Goal: Task Accomplishment & Management: Use online tool/utility

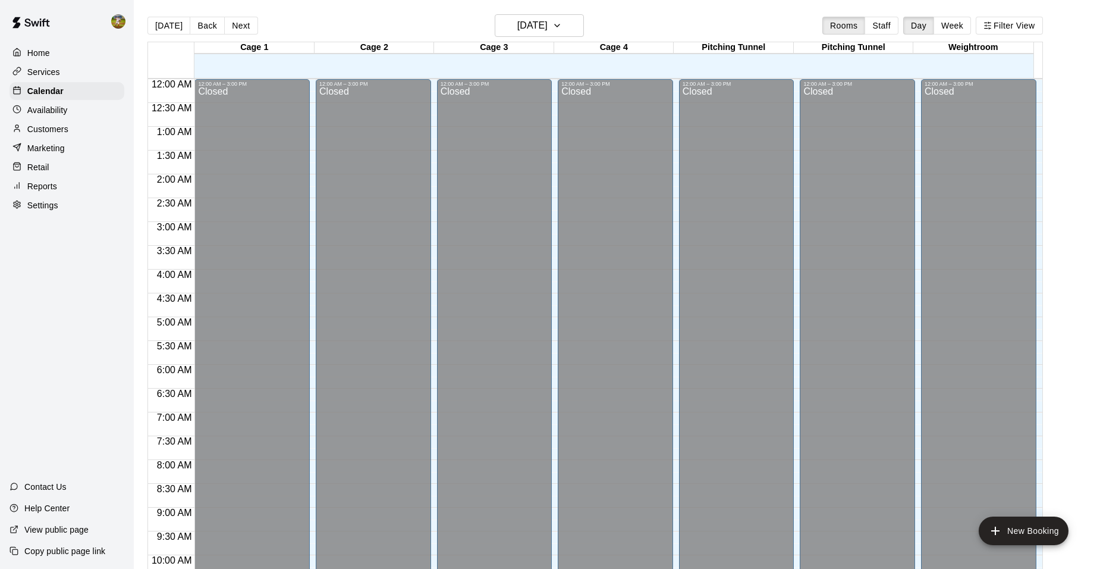
scroll to position [603, 0]
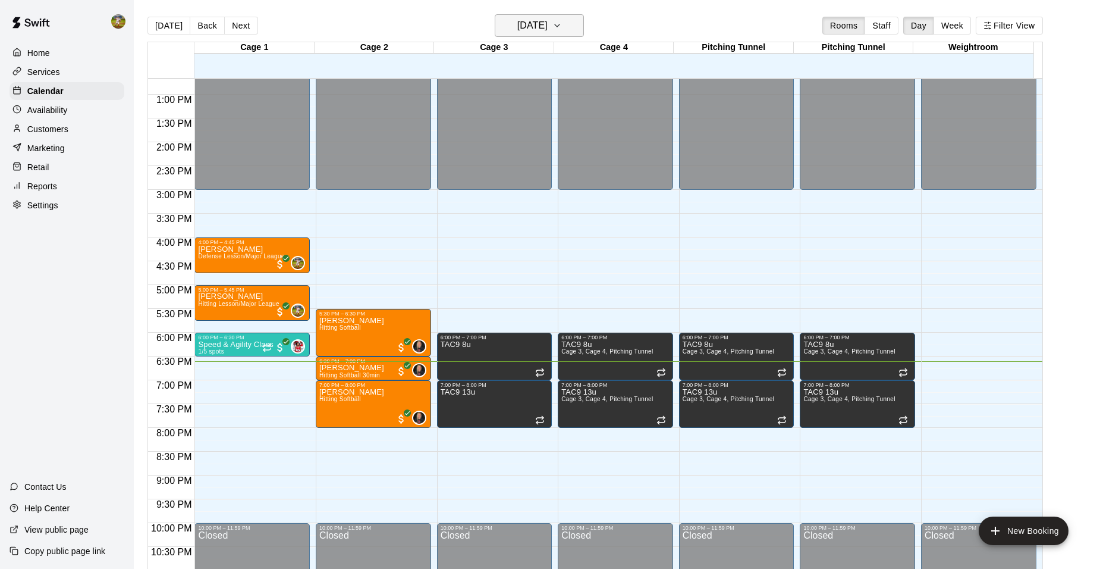
click at [562, 25] on icon "button" at bounding box center [558, 25] width 10 height 14
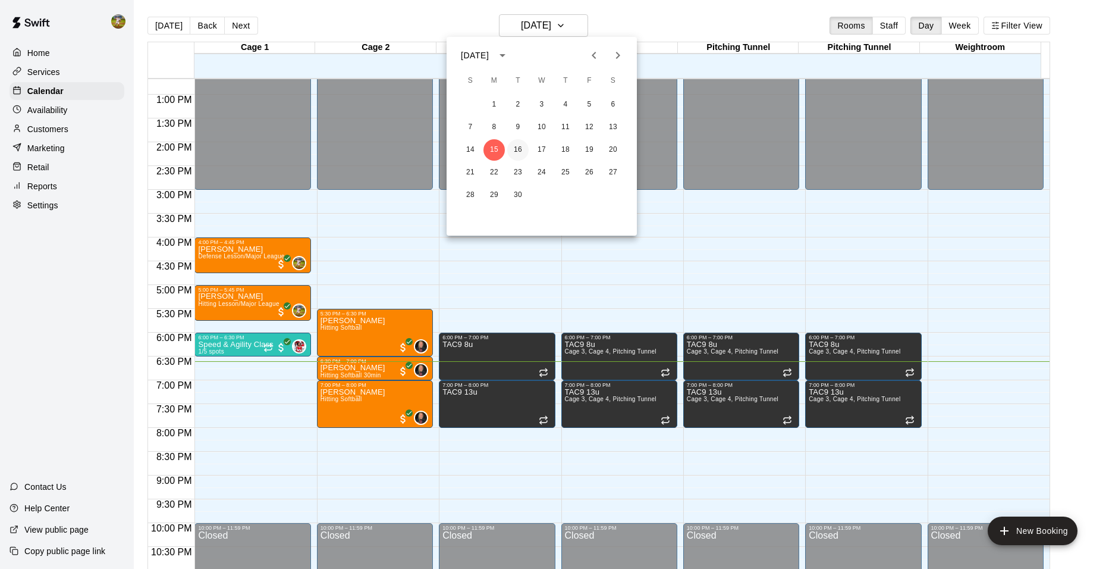
click at [518, 153] on button "16" at bounding box center [517, 149] width 21 height 21
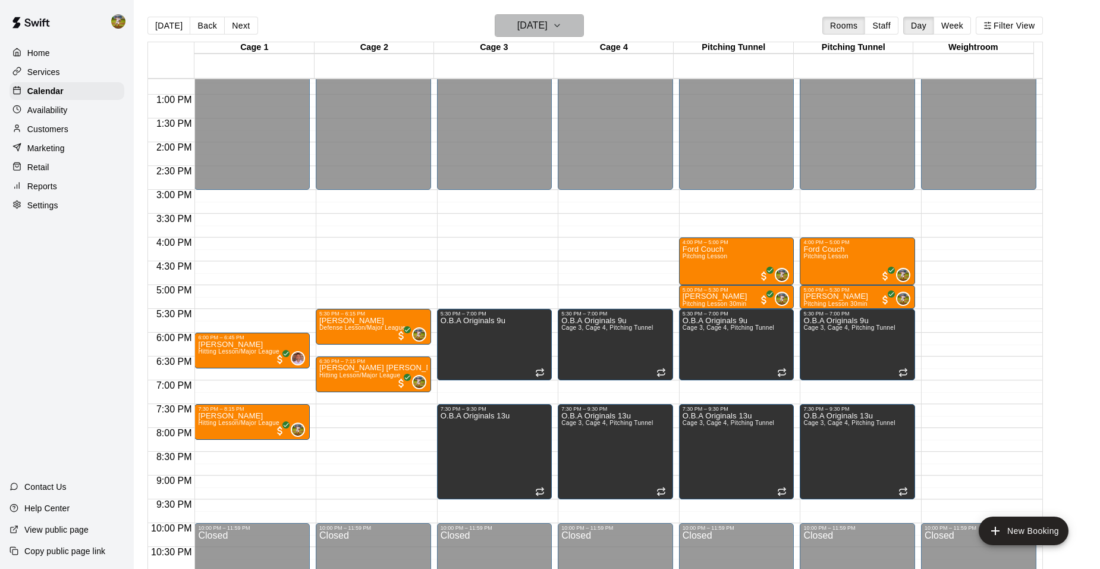
click at [562, 23] on icon "button" at bounding box center [558, 25] width 10 height 14
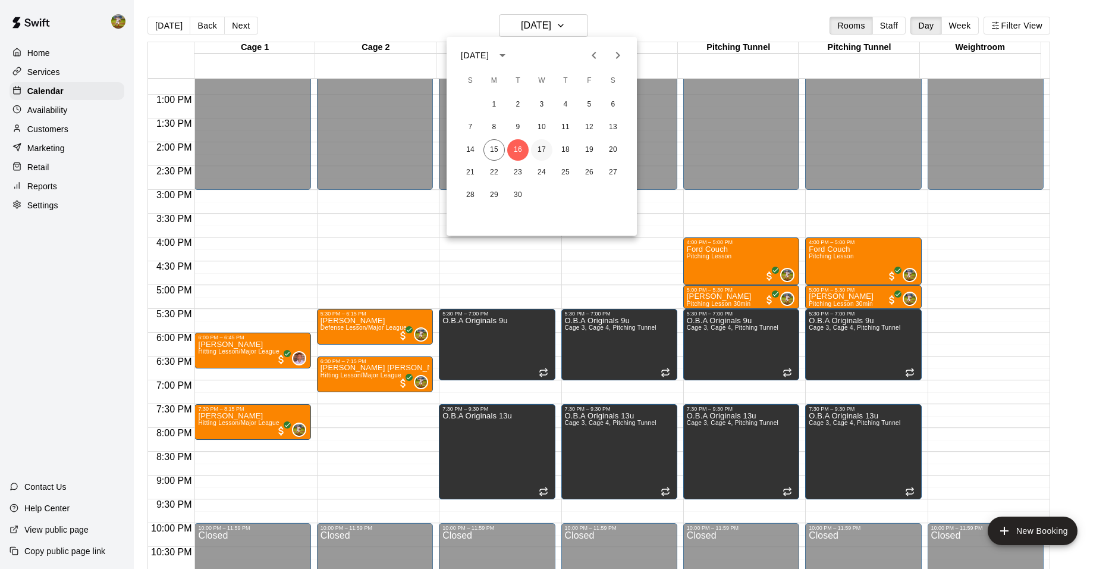
click at [540, 149] on button "17" at bounding box center [541, 149] width 21 height 21
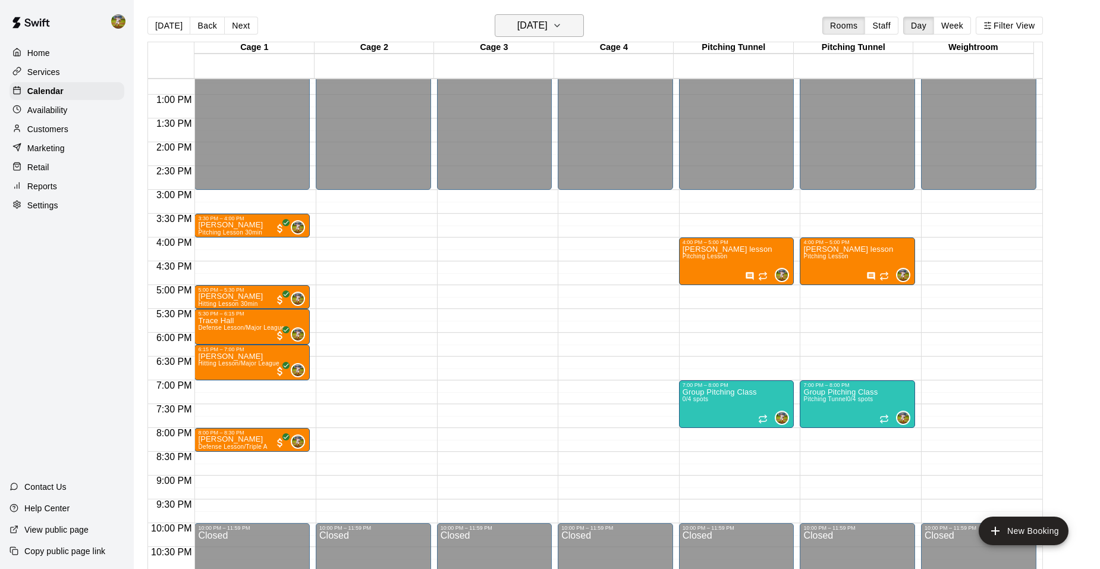
click at [577, 24] on button "[DATE]" at bounding box center [539, 25] width 89 height 23
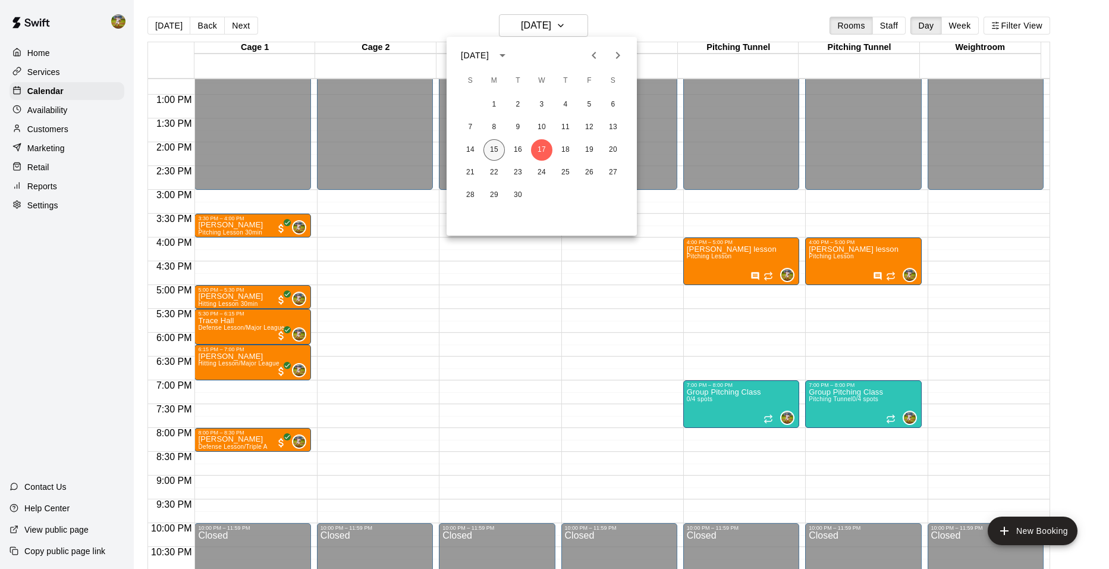
click at [495, 150] on button "15" at bounding box center [494, 149] width 21 height 21
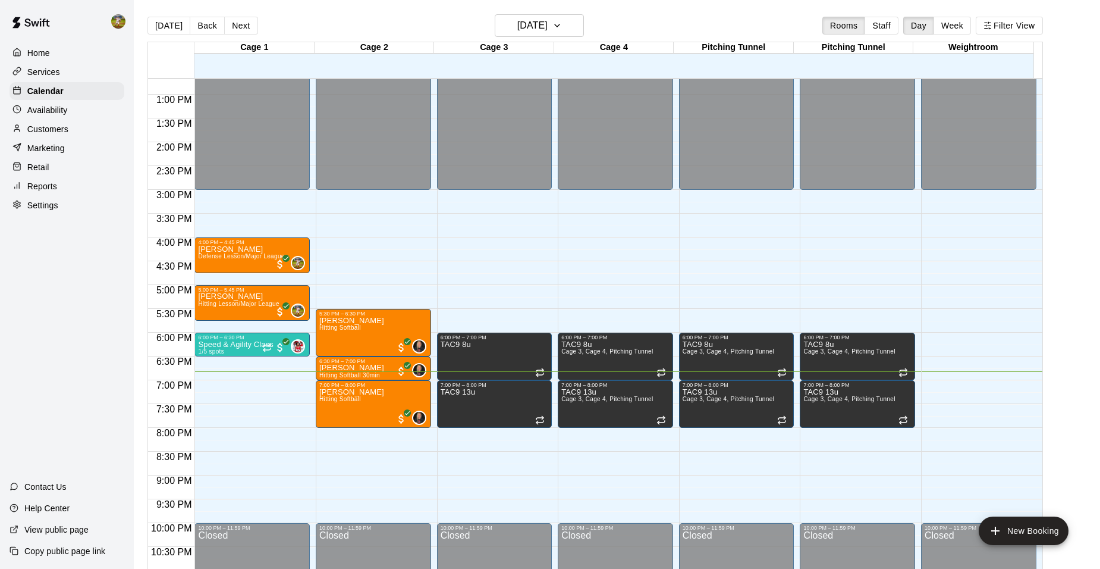
click at [64, 130] on p "Customers" at bounding box center [47, 129] width 41 height 12
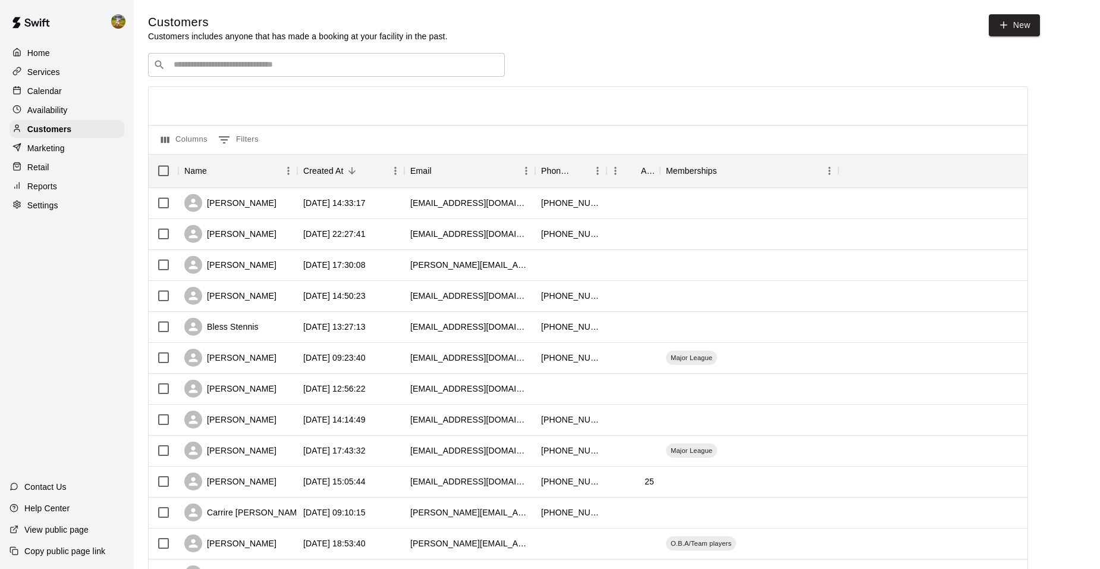
click at [291, 68] on input "Search customers by name or email" at bounding box center [335, 65] width 330 height 12
click at [321, 67] on input "*****" at bounding box center [326, 65] width 312 height 12
type input "*"
type input "*****"
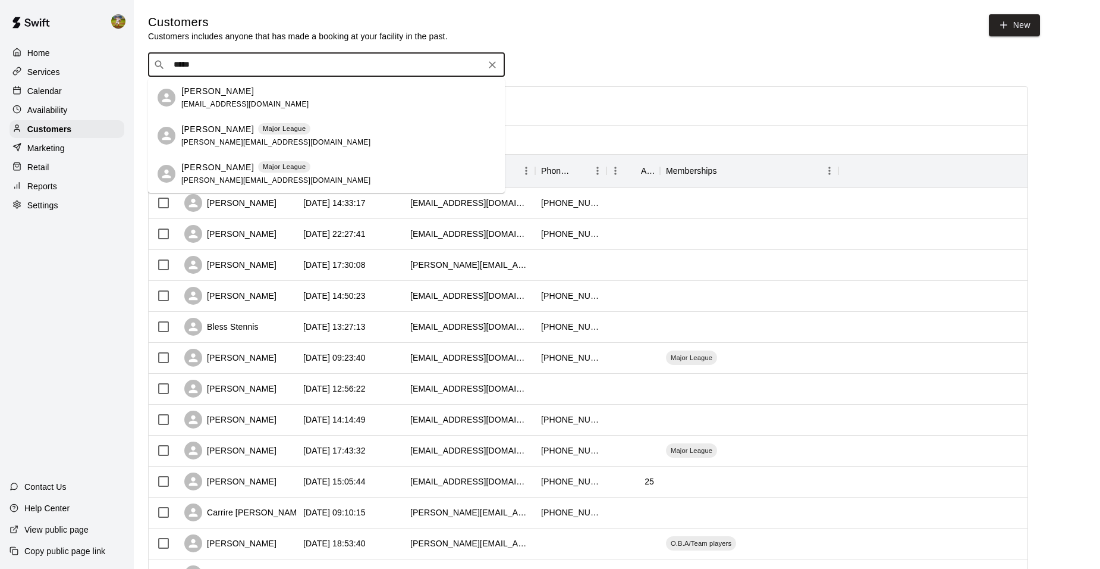
click at [360, 115] on div "[PERSON_NAME] [EMAIL_ADDRESS][DOMAIN_NAME]" at bounding box center [326, 98] width 357 height 38
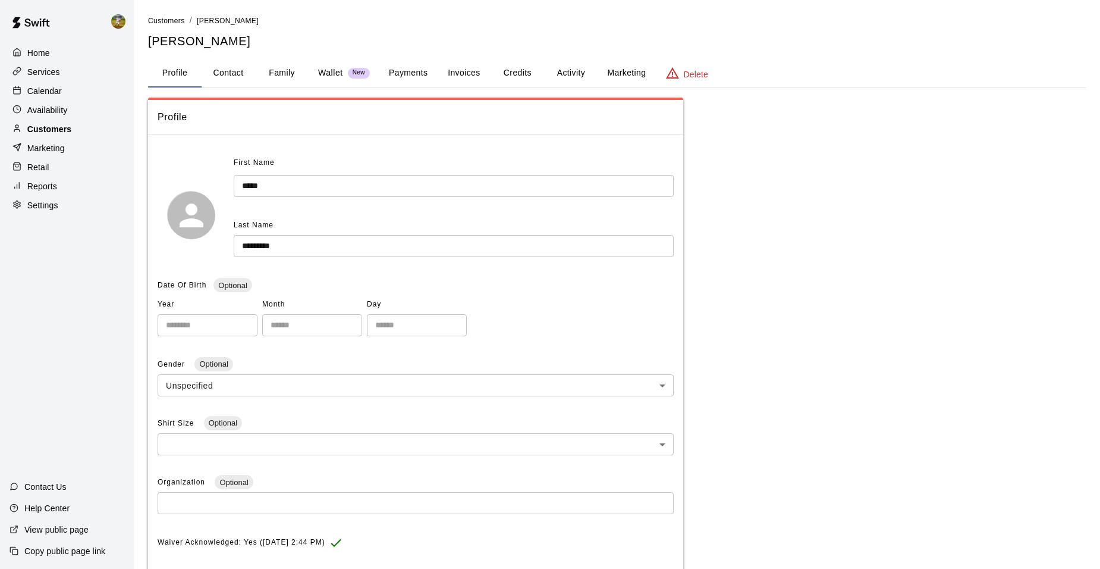
click at [57, 134] on p "Customers" at bounding box center [49, 129] width 44 height 12
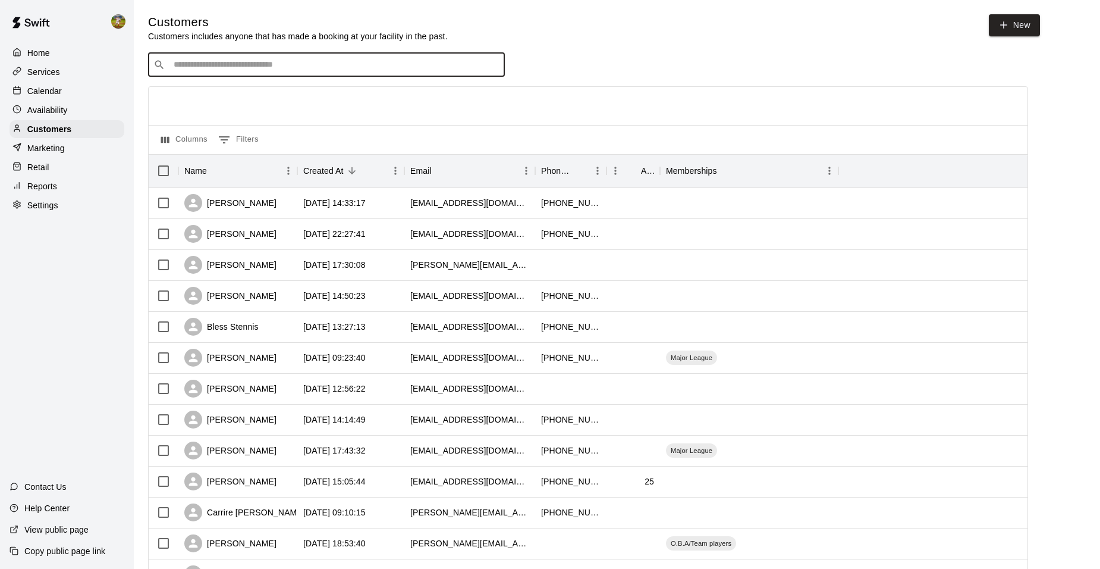
click at [187, 68] on input "Search customers by name or email" at bounding box center [335, 65] width 330 height 12
type input "*****"
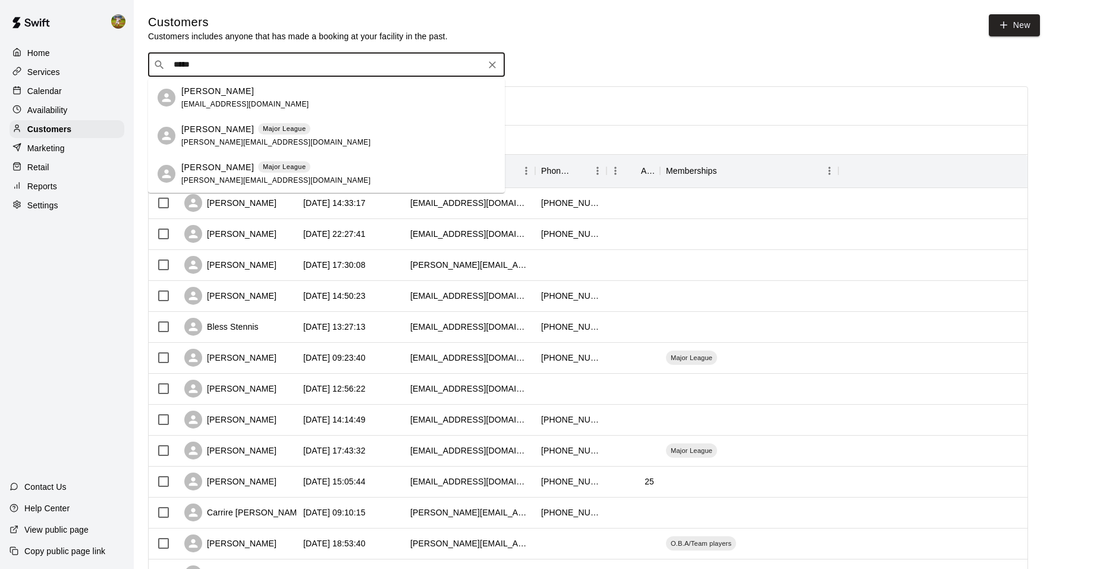
click at [224, 136] on div "[PERSON_NAME] Major League [PERSON_NAME][EMAIL_ADDRESS][DOMAIN_NAME]" at bounding box center [275, 136] width 189 height 26
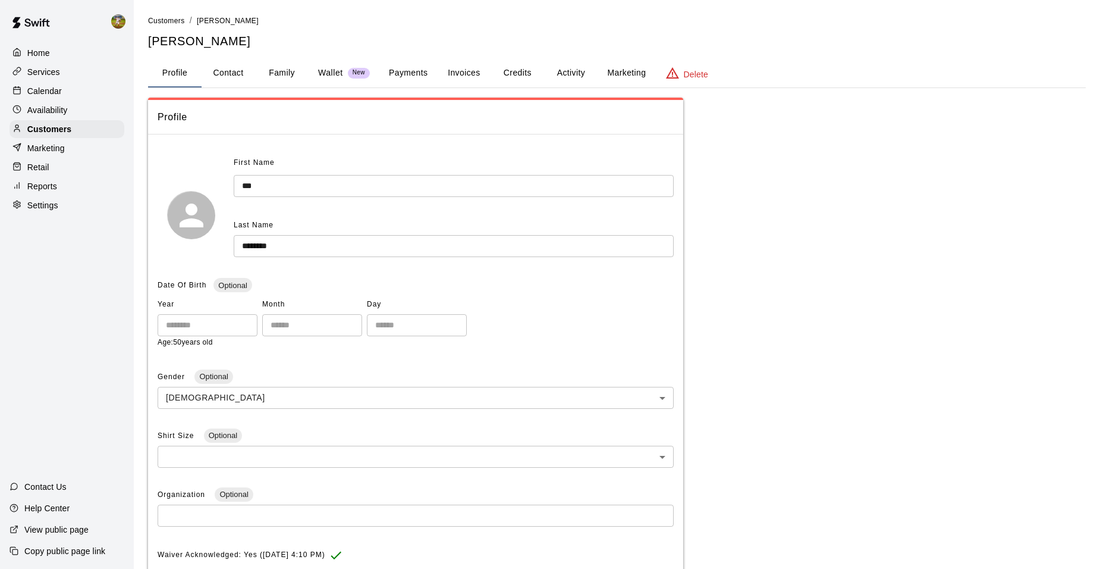
click at [459, 64] on button "Invoices" at bounding box center [464, 73] width 54 height 29
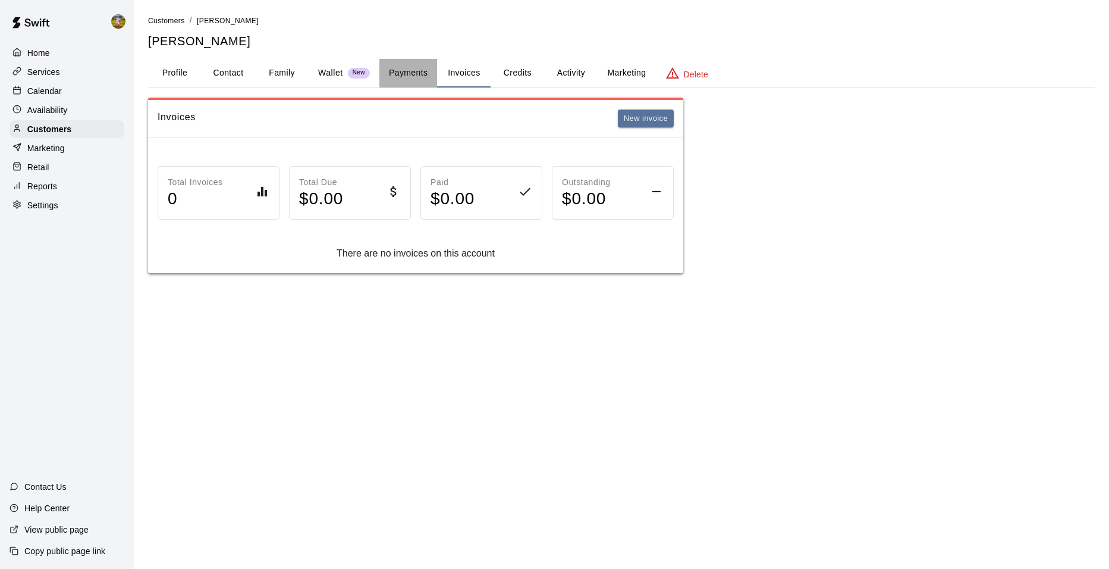
click at [416, 70] on button "Payments" at bounding box center [409, 73] width 58 height 29
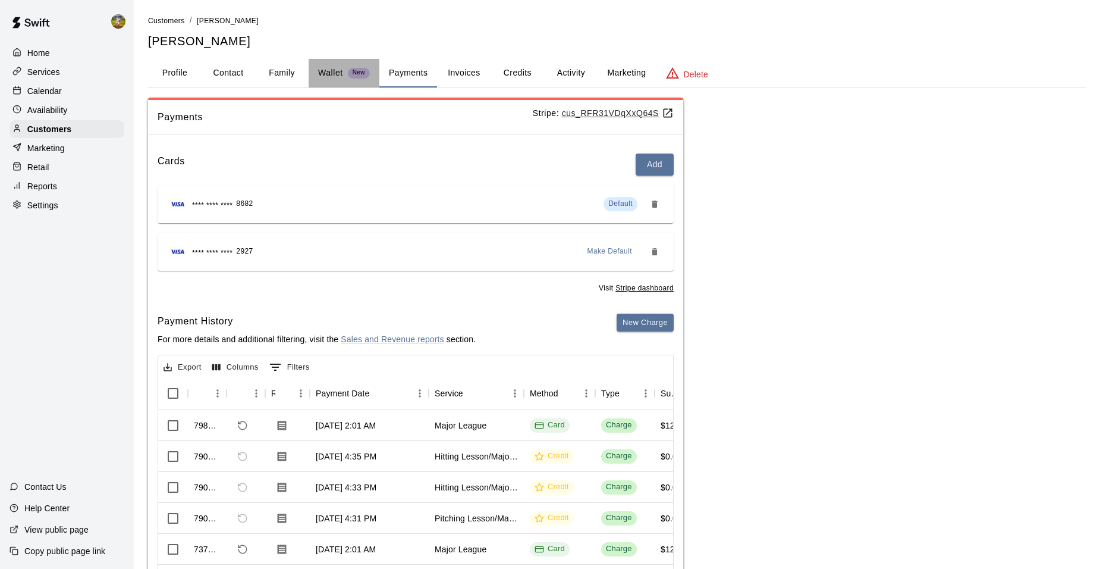
click at [343, 70] on div "Wallet New" at bounding box center [344, 73] width 52 height 12
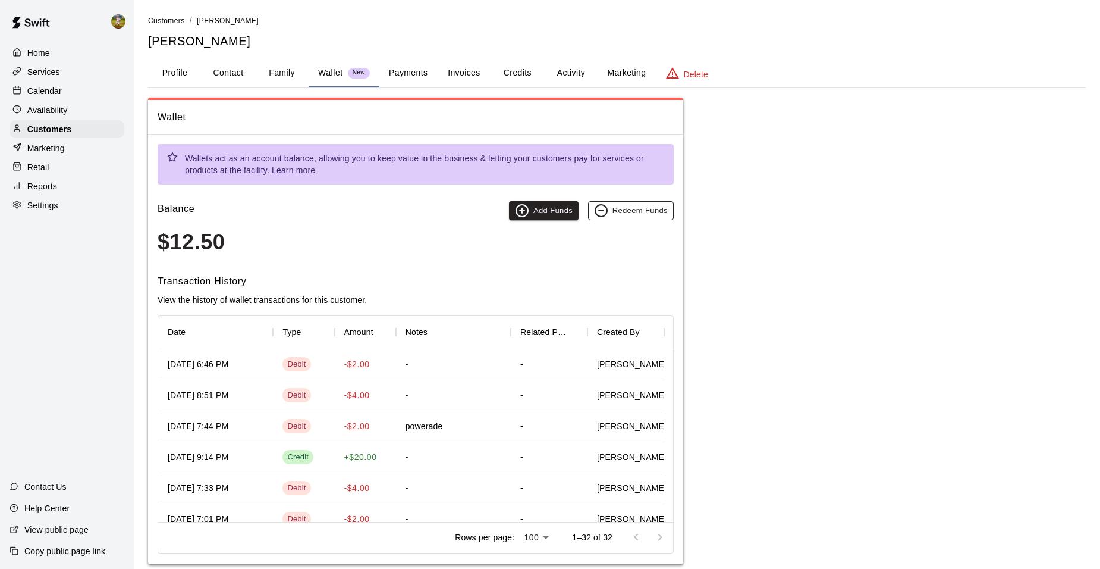
click at [630, 209] on button "Redeem Funds" at bounding box center [631, 210] width 86 height 19
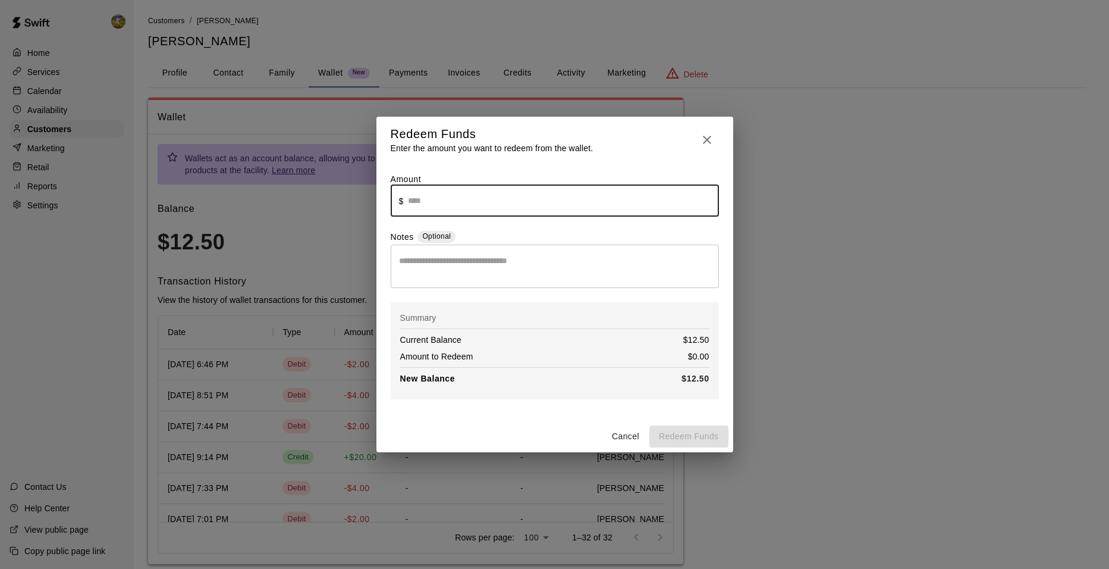
click at [553, 203] on input "text" at bounding box center [563, 201] width 311 height 32
type input "****"
click at [694, 442] on button "Redeem Funds" at bounding box center [689, 436] width 79 height 22
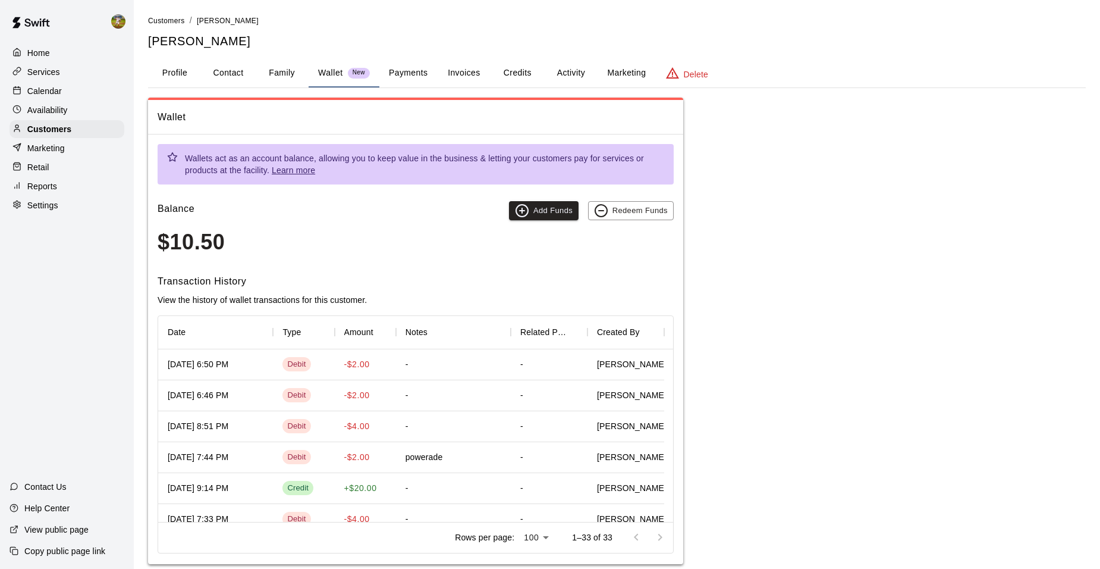
click at [68, 77] on div "Services" at bounding box center [67, 72] width 115 height 18
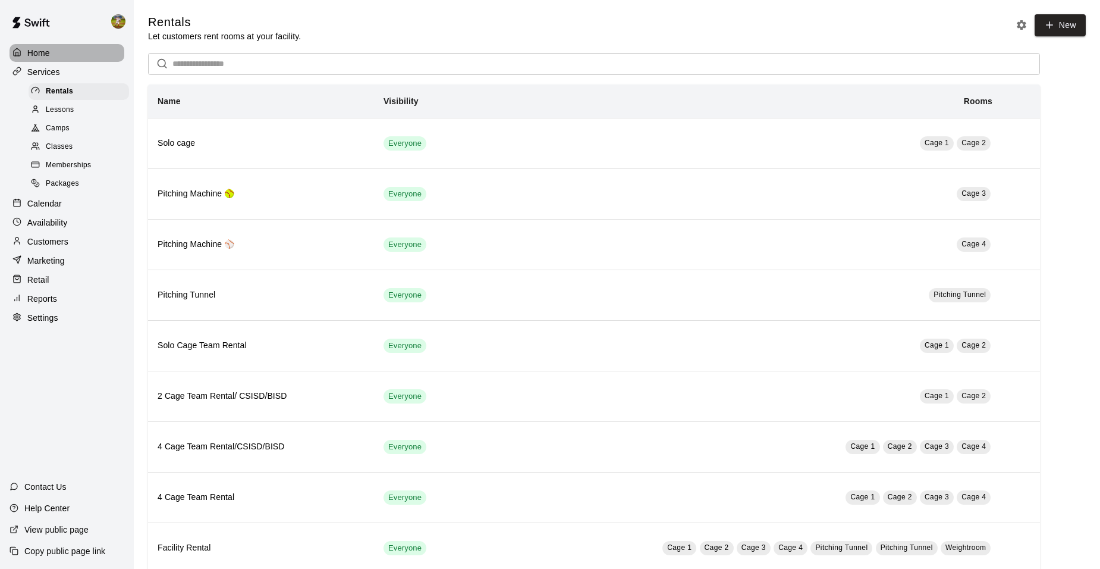
click at [74, 59] on div "Home" at bounding box center [67, 53] width 115 height 18
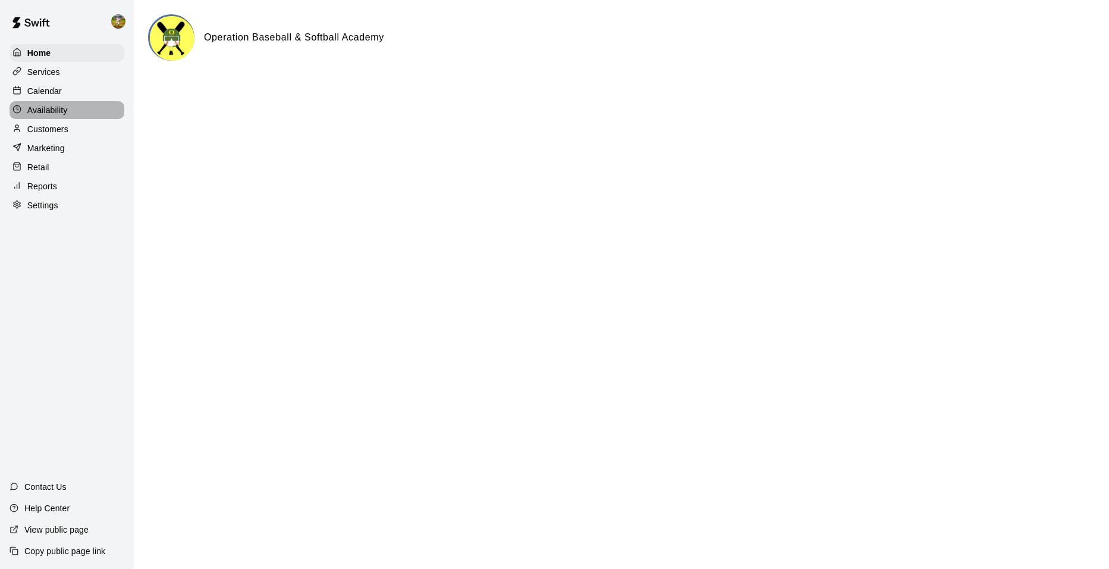
click at [74, 106] on div "Availability" at bounding box center [67, 110] width 115 height 18
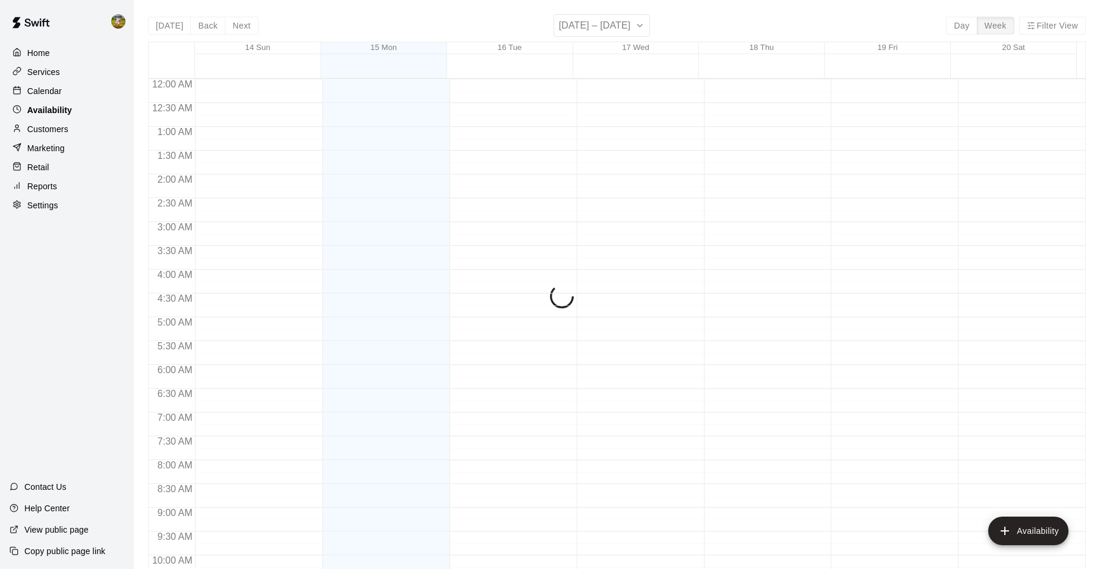
scroll to position [639, 0]
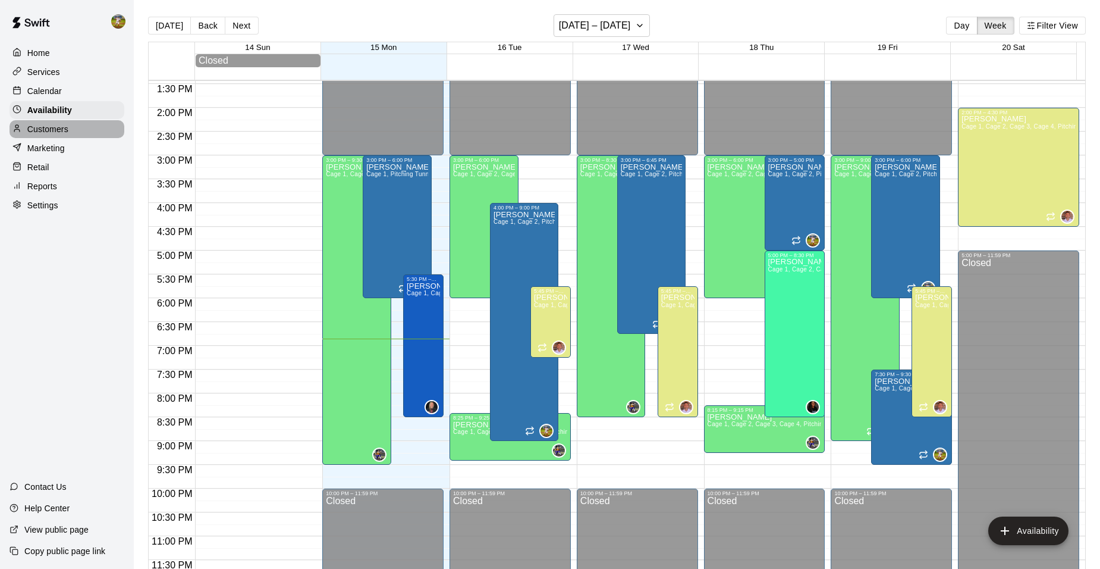
click at [68, 129] on p "Customers" at bounding box center [47, 129] width 41 height 12
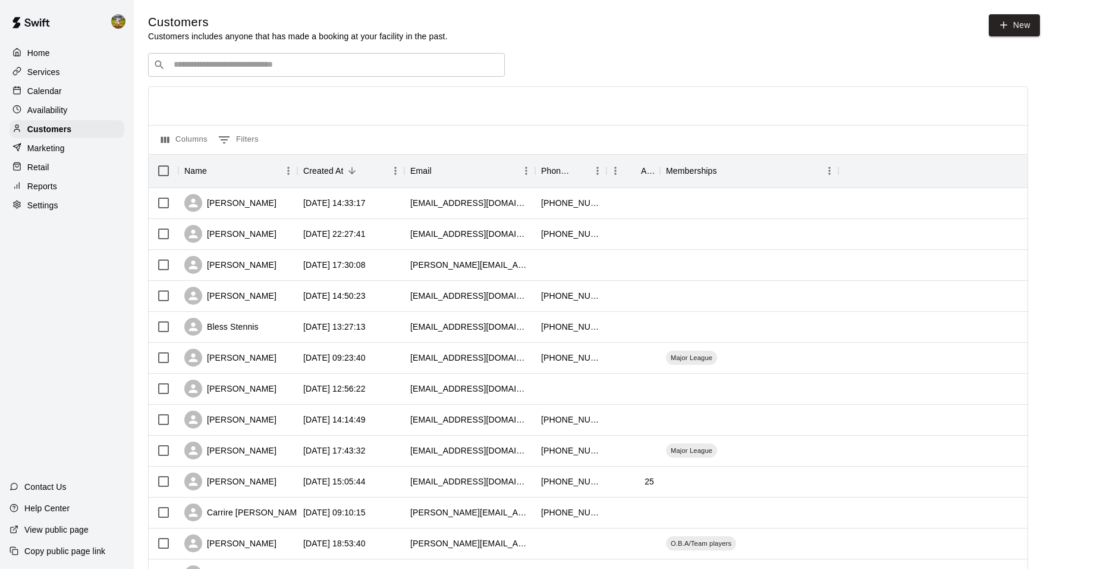
click at [64, 88] on div "Calendar" at bounding box center [67, 91] width 115 height 18
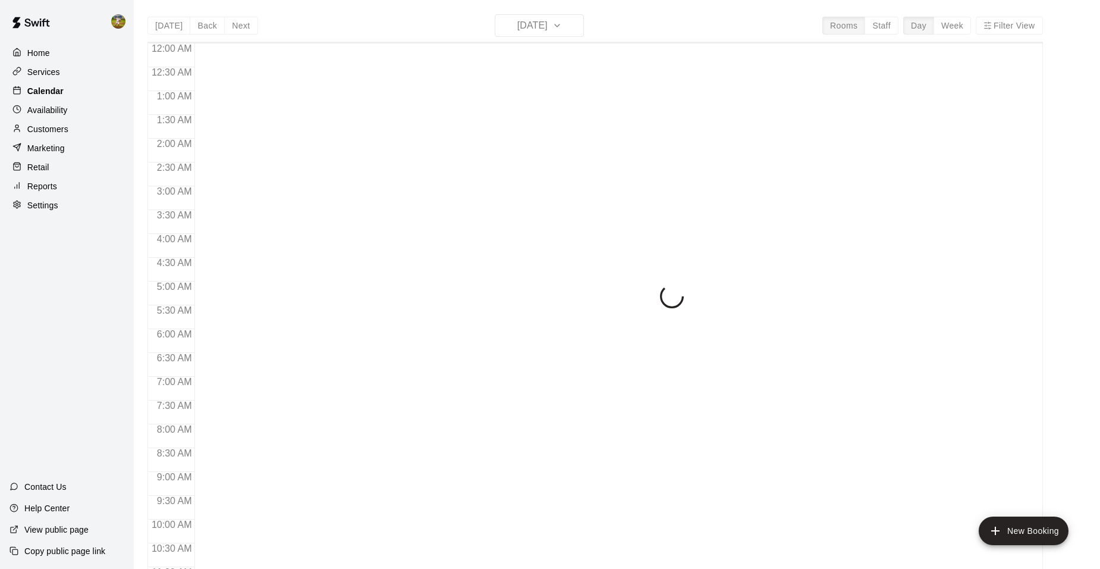
scroll to position [603, 0]
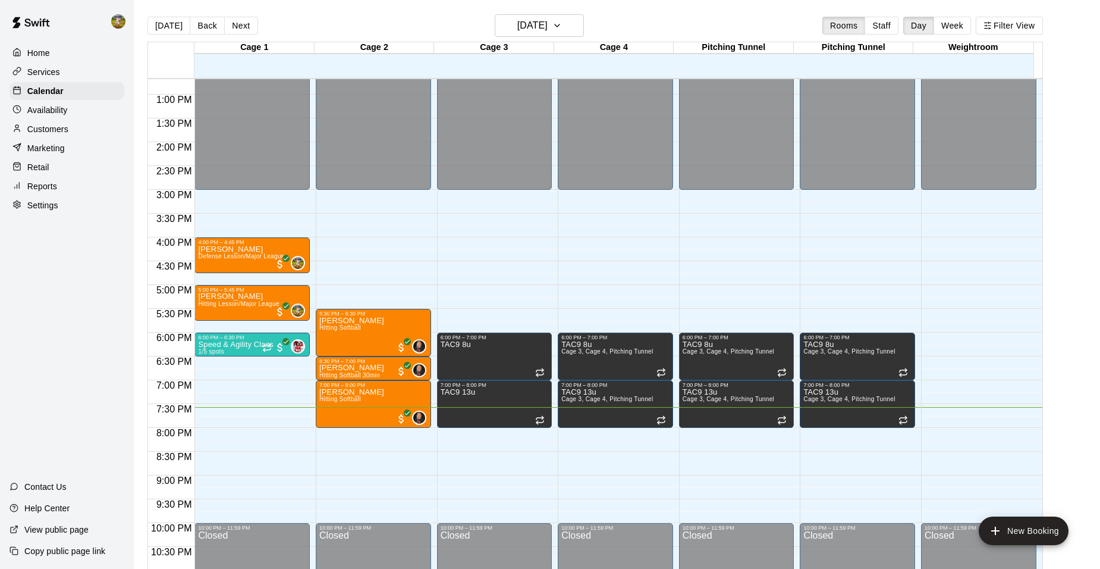
click at [71, 130] on div "Customers" at bounding box center [67, 129] width 115 height 18
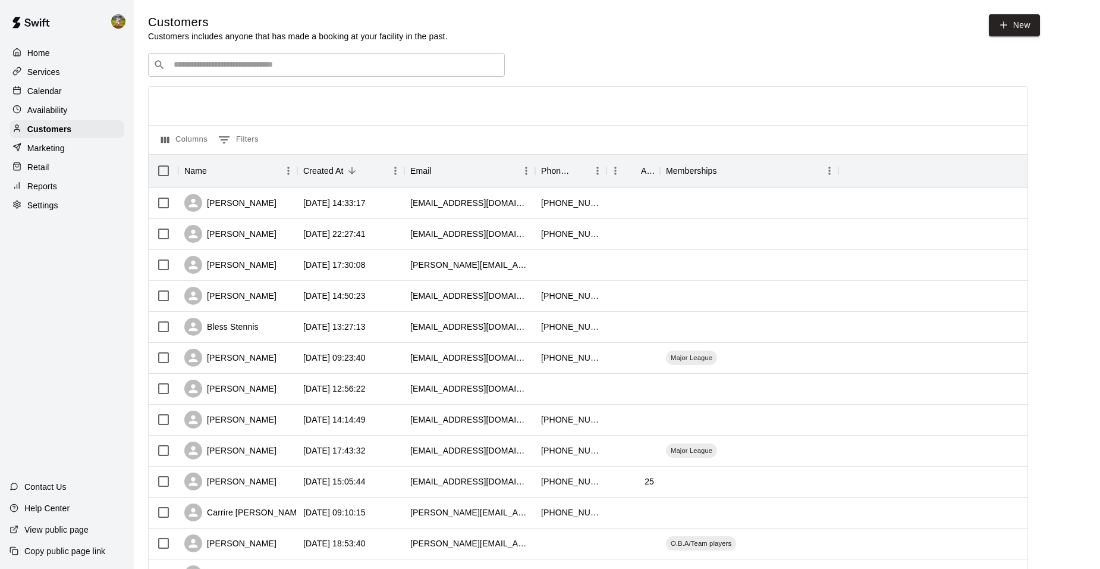
click at [70, 94] on div "Calendar" at bounding box center [67, 91] width 115 height 18
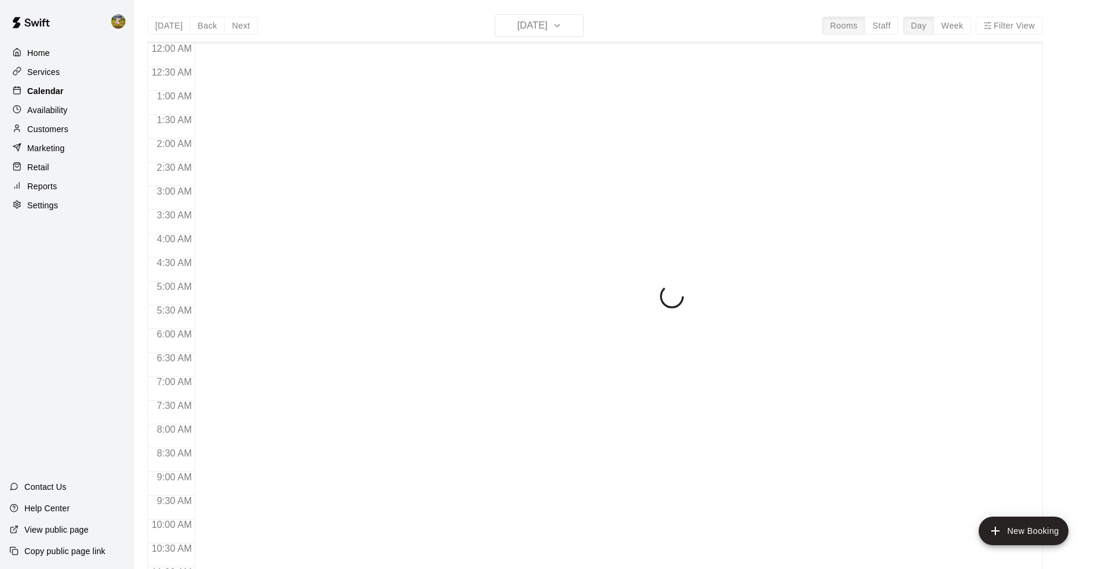
scroll to position [603, 0]
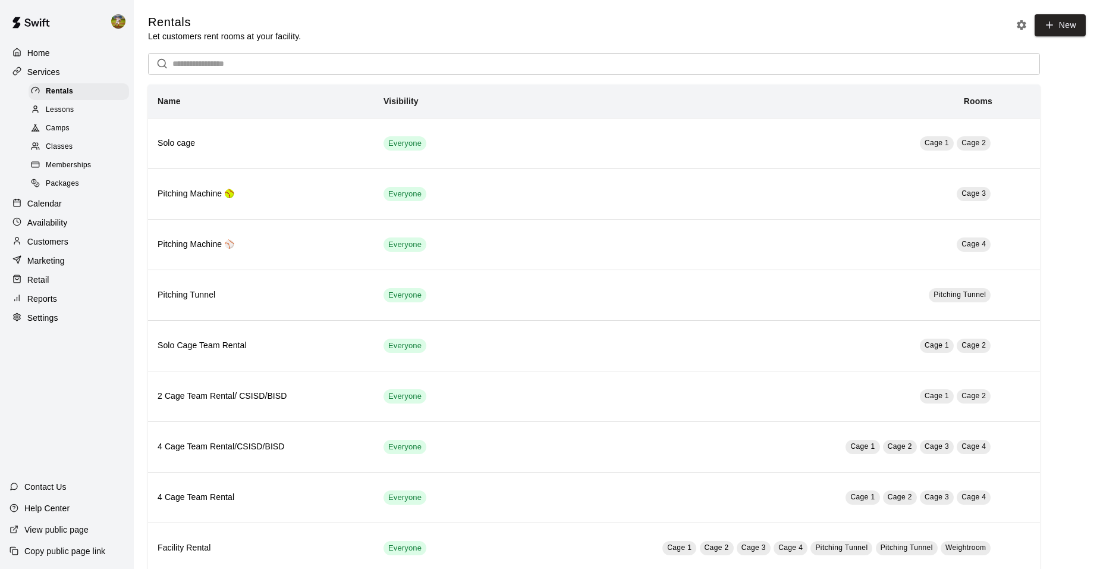
click at [49, 54] on p "Home" at bounding box center [38, 53] width 23 height 12
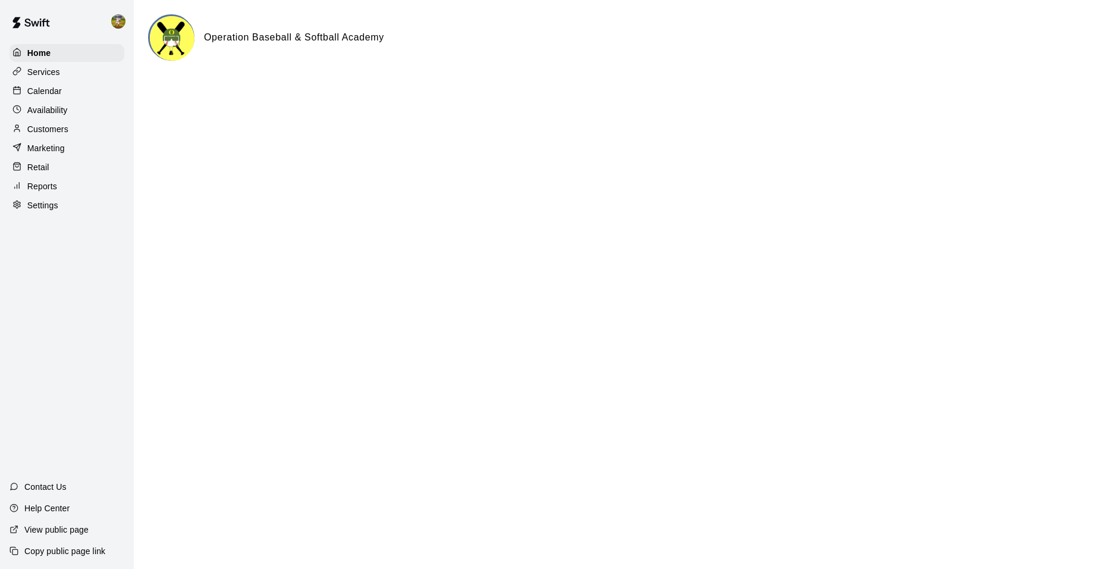
click at [78, 84] on div "Calendar" at bounding box center [67, 91] width 115 height 18
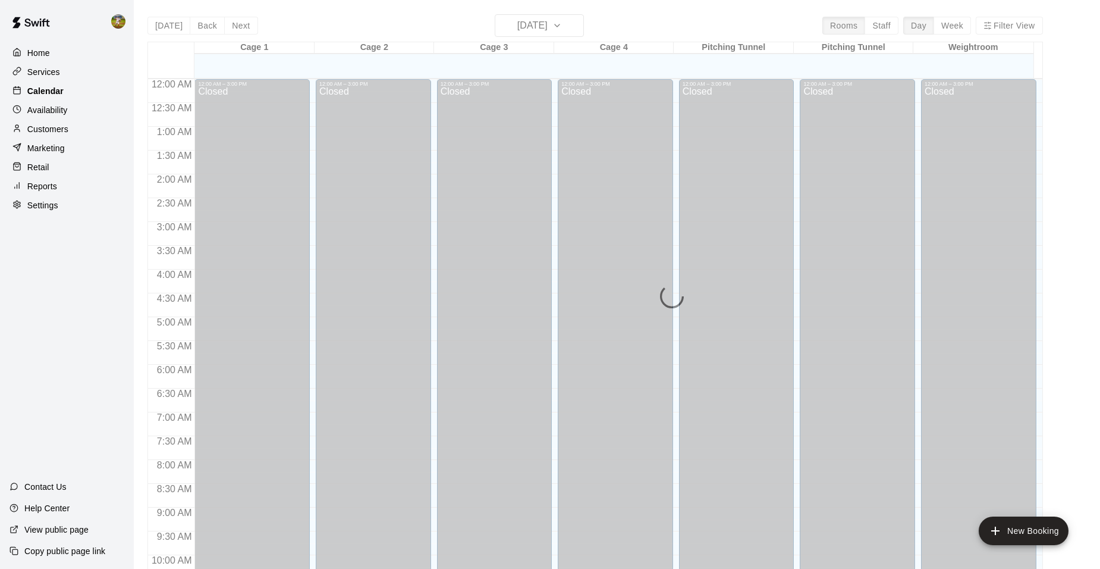
scroll to position [603, 0]
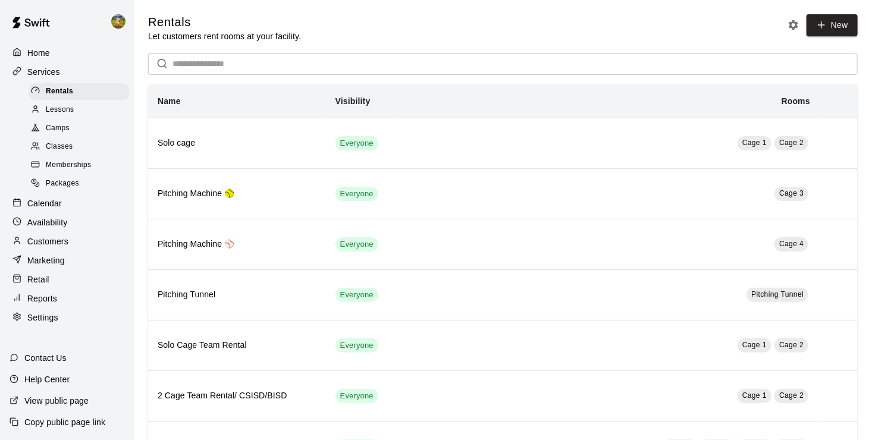
click at [66, 247] on p "Customers" at bounding box center [47, 242] width 41 height 12
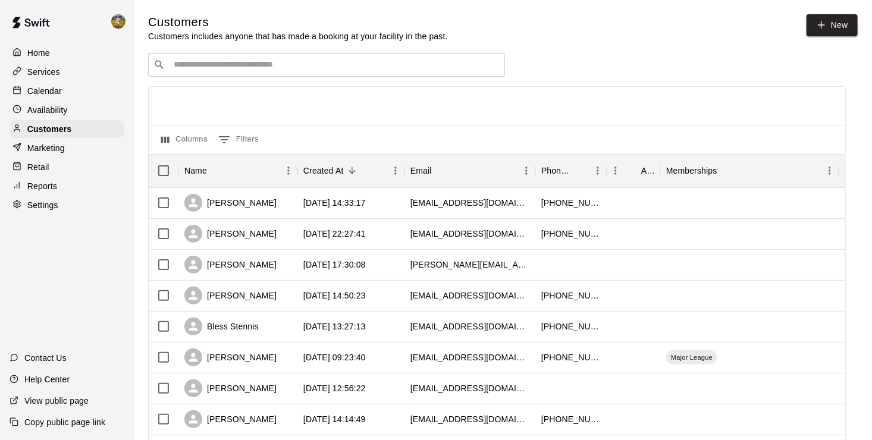
click at [243, 65] on input "Search customers by name or email" at bounding box center [335, 65] width 330 height 12
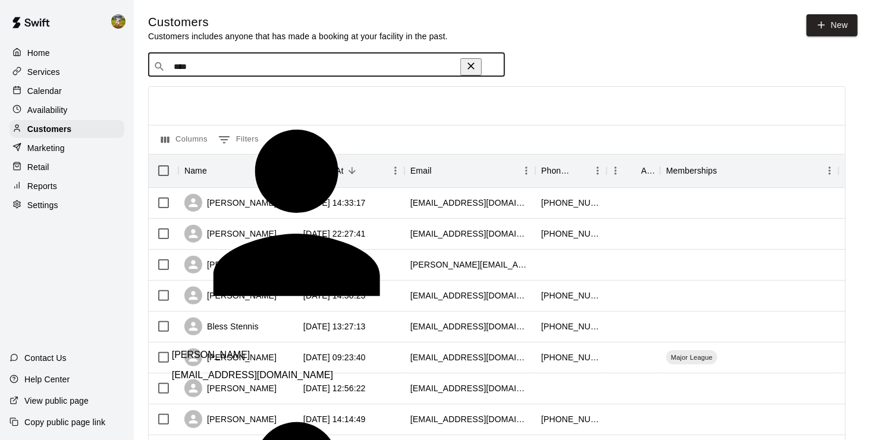
type input "*****"
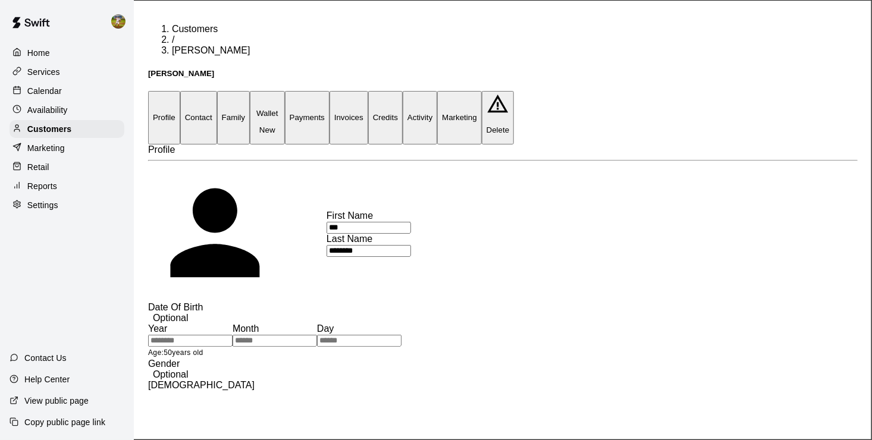
click at [280, 109] on p "Wallet" at bounding box center [268, 113] width 26 height 9
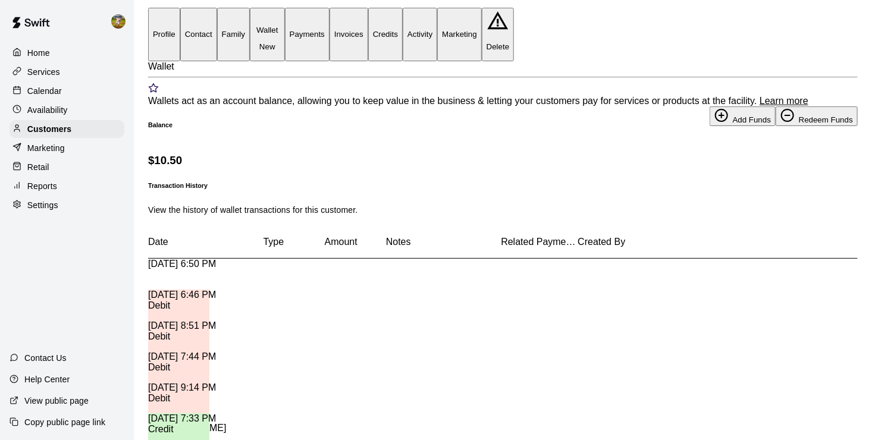
scroll to position [28, 0]
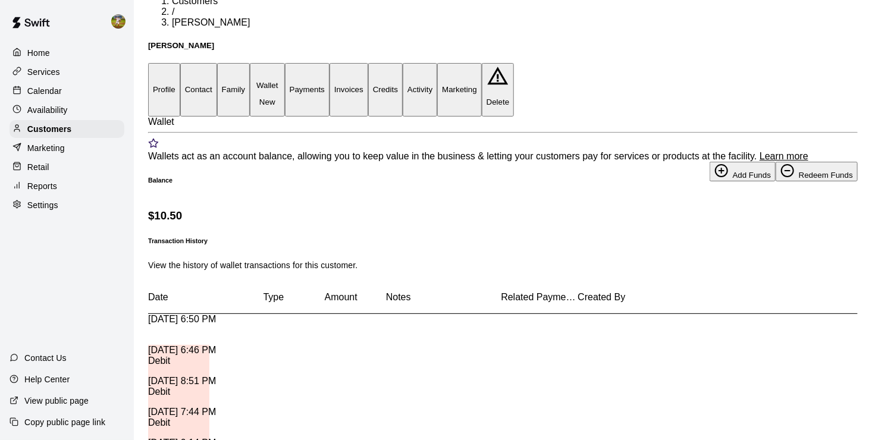
click at [776, 181] on button "Redeem Funds" at bounding box center [817, 172] width 82 height 20
type input "****"
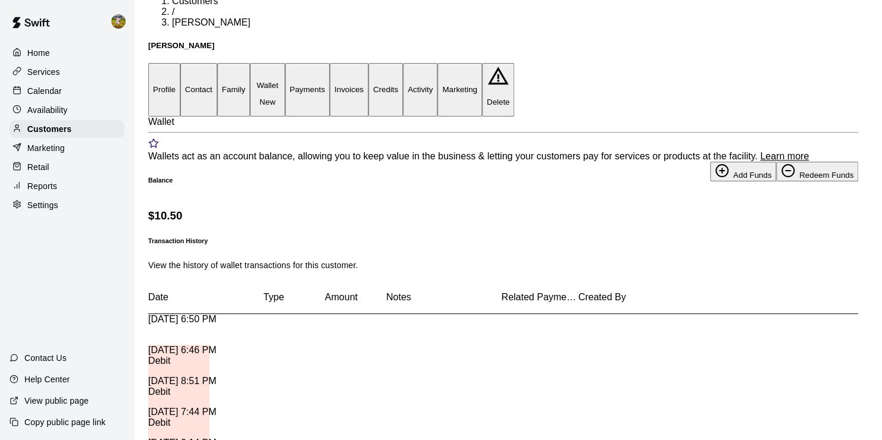
type textarea "*****"
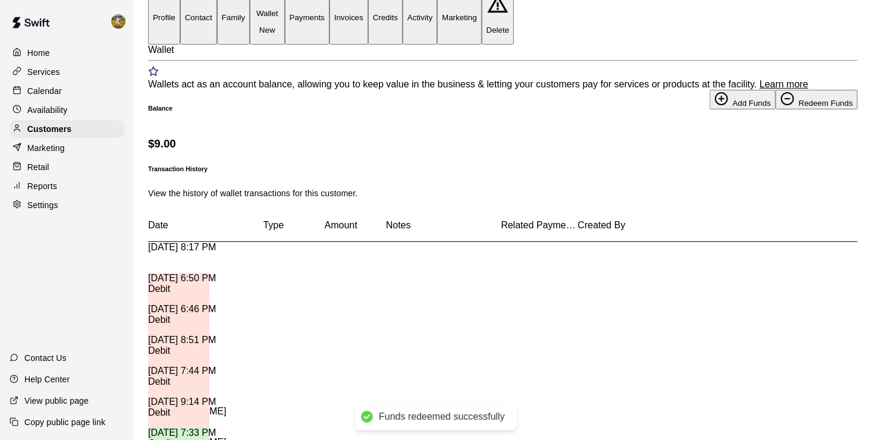
scroll to position [147, 0]
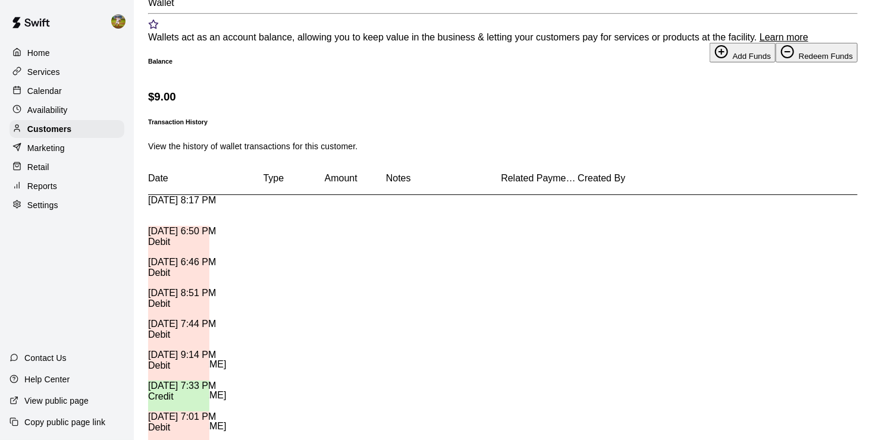
click at [710, 61] on button "Add Funds" at bounding box center [743, 53] width 66 height 20
type input "*****"
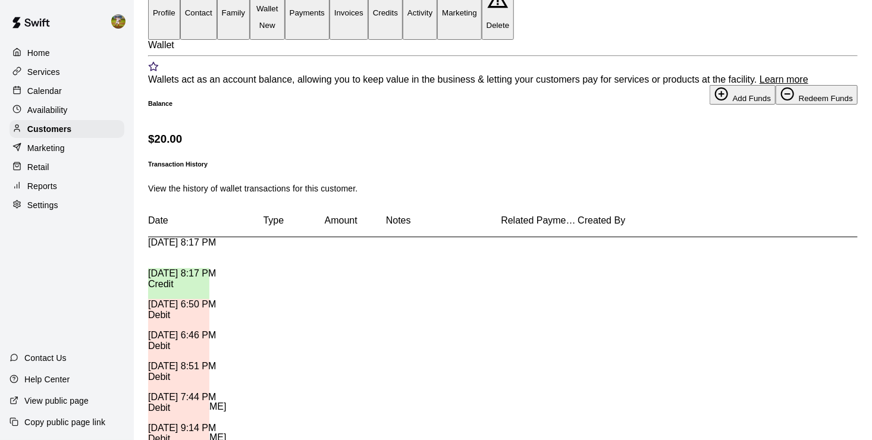
scroll to position [87, 0]
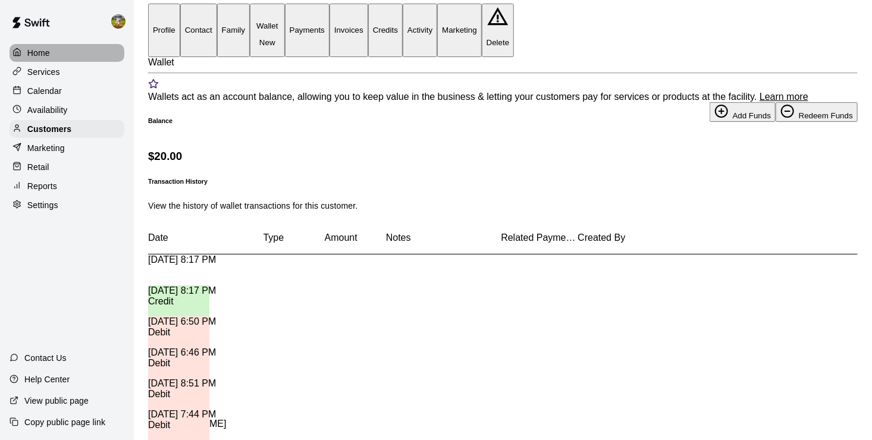
click at [47, 56] on p "Home" at bounding box center [38, 53] width 23 height 12
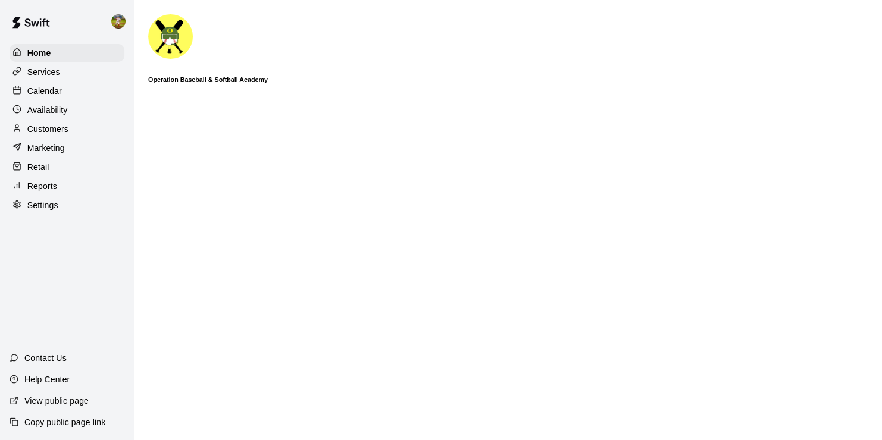
click at [49, 192] on p "Reports" at bounding box center [42, 186] width 30 height 12
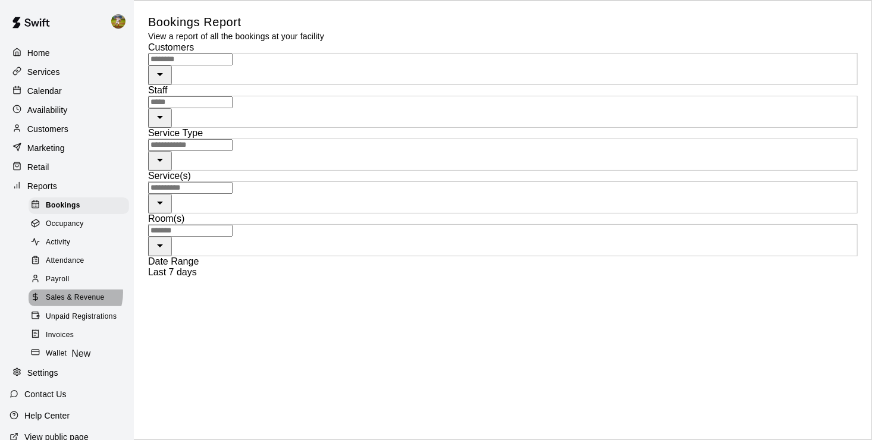
click at [70, 304] on span "Sales & Revenue" at bounding box center [75, 298] width 59 height 12
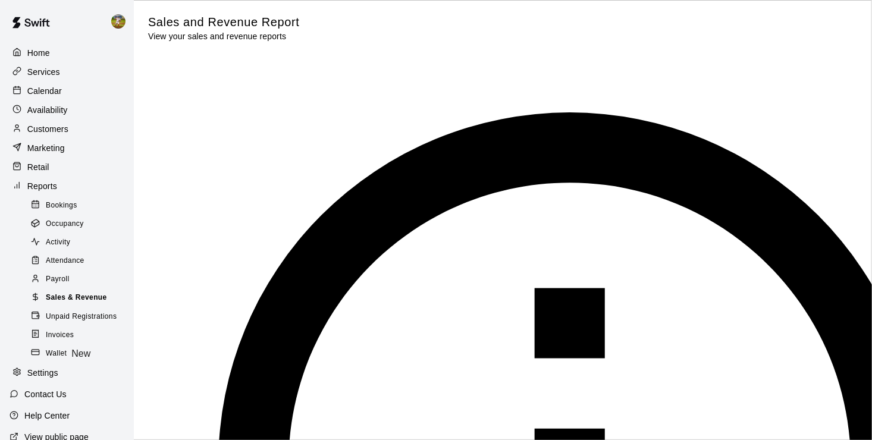
click at [87, 304] on span "Sales & Revenue" at bounding box center [76, 298] width 61 height 12
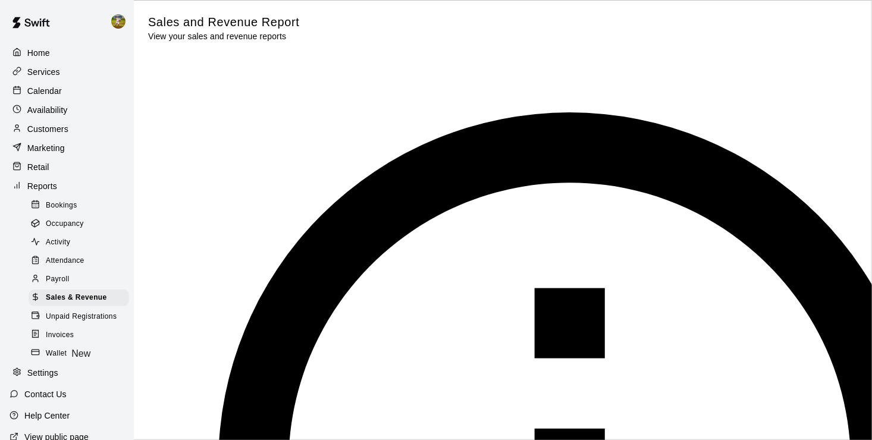
click at [497, 205] on li "Memberships" at bounding box center [485, 199] width 83 height 11
type input "**********"
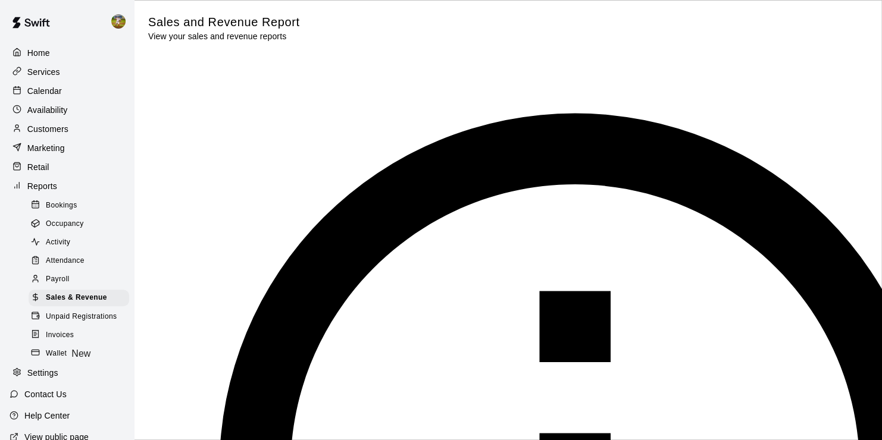
type input "******"
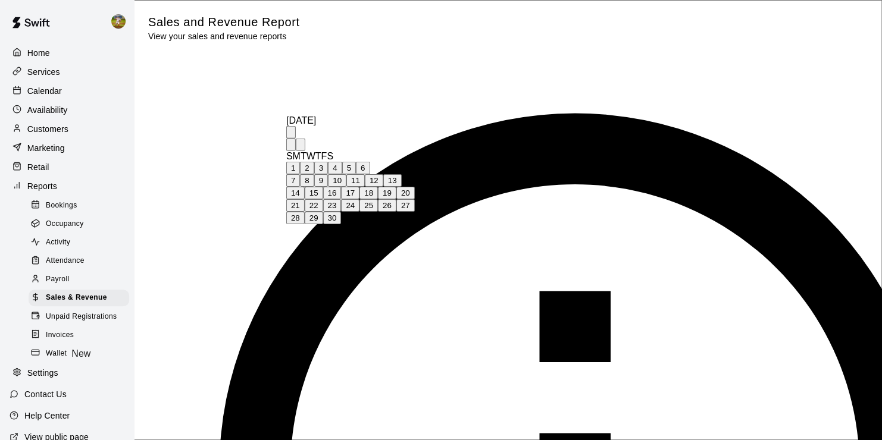
click at [300, 162] on button "1" at bounding box center [293, 168] width 14 height 12
type input "**********"
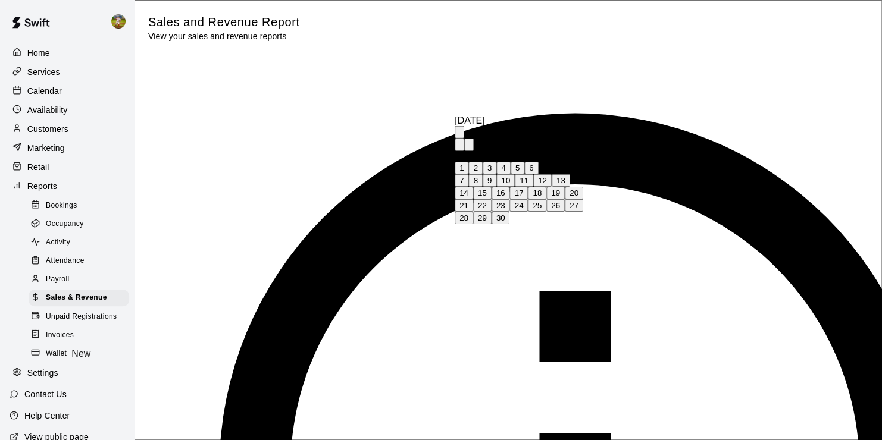
click at [491, 187] on button "15" at bounding box center [482, 193] width 18 height 12
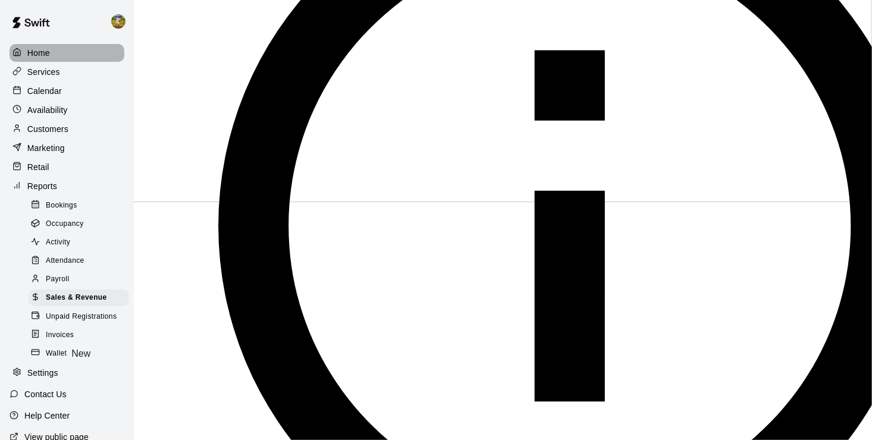
click at [67, 48] on div "Home" at bounding box center [67, 53] width 115 height 18
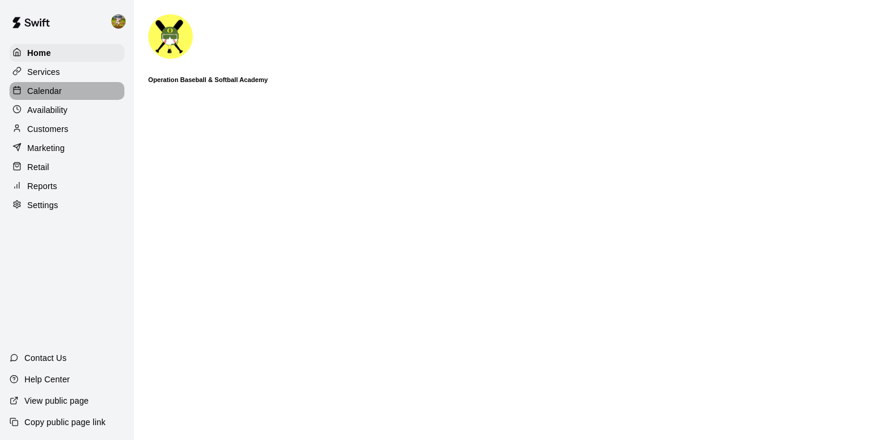
click at [79, 99] on div "Calendar" at bounding box center [67, 91] width 115 height 18
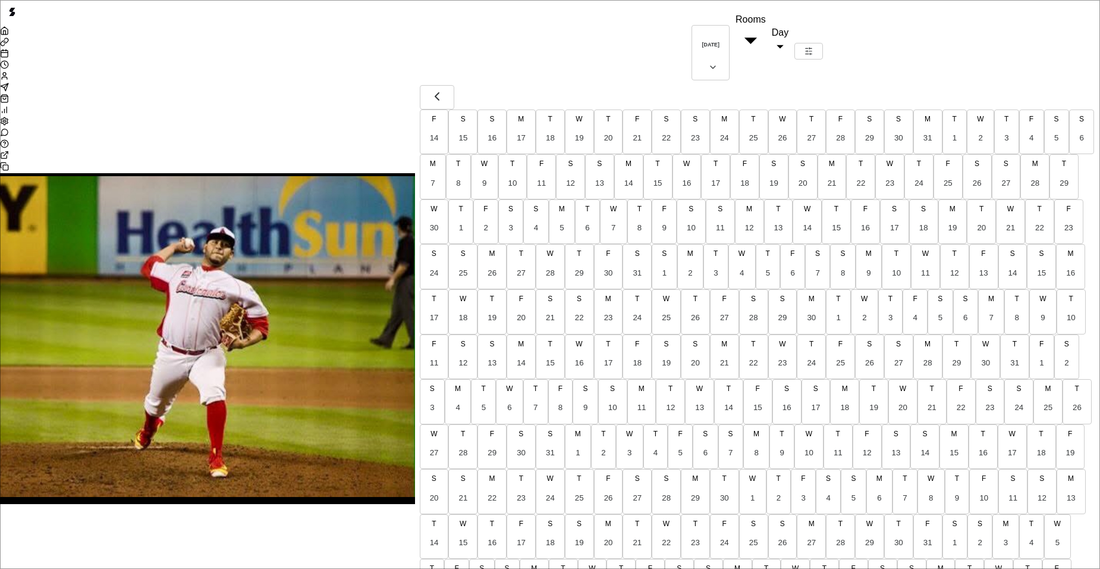
scroll to position [640, 0]
